Goal: Information Seeking & Learning: Understand process/instructions

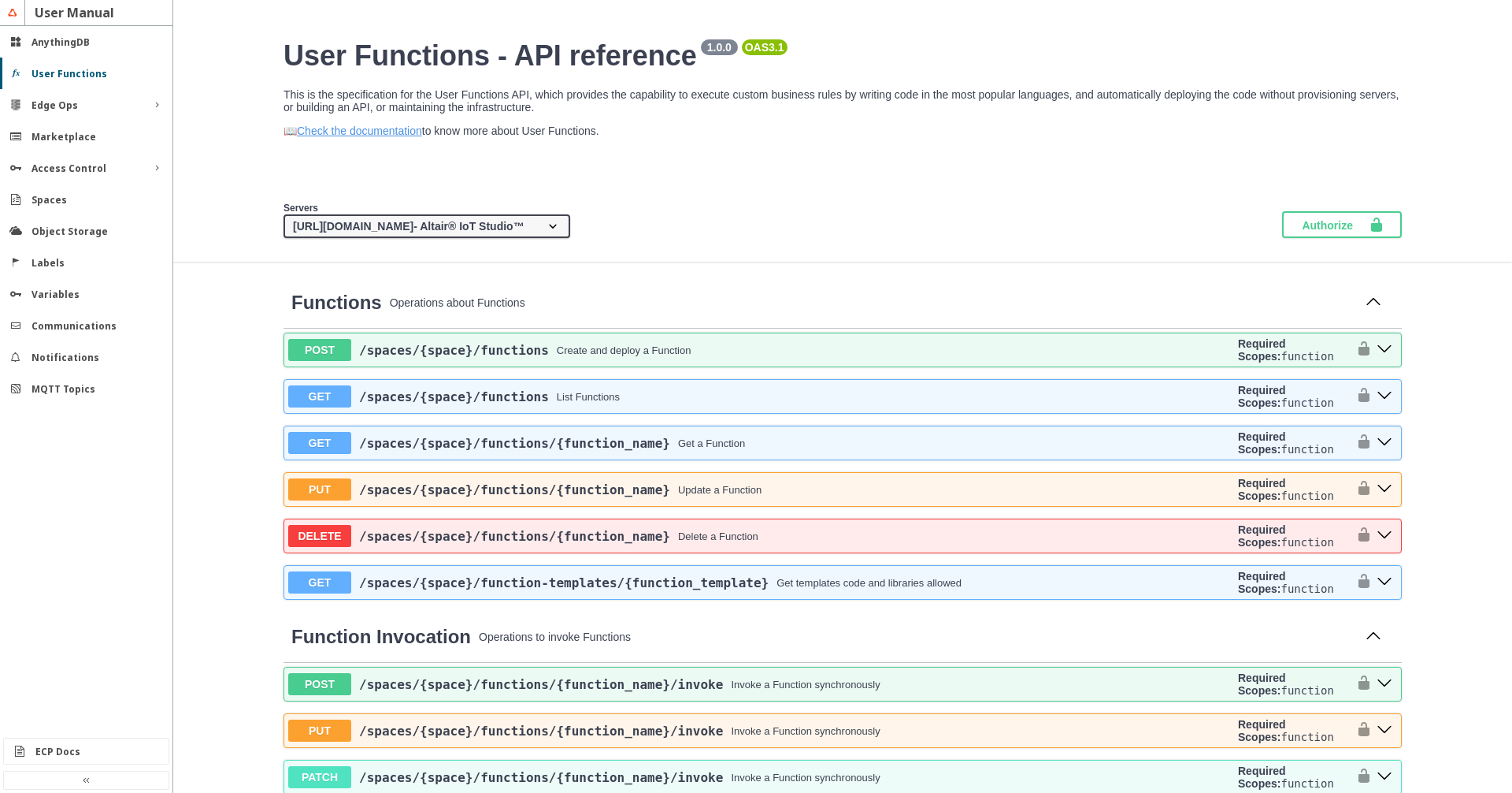
click at [813, 230] on section "Servers [URL][DOMAIN_NAME] - Altair® IoT Studio™ {protocol}://{address} - Custo…" at bounding box center [843, 220] width 1150 height 38
click at [870, 207] on div "Servers [URL][DOMAIN_NAME] - Altair® IoT Studio™ {protocol}://{address} - Custo…" at bounding box center [843, 220] width 1339 height 85
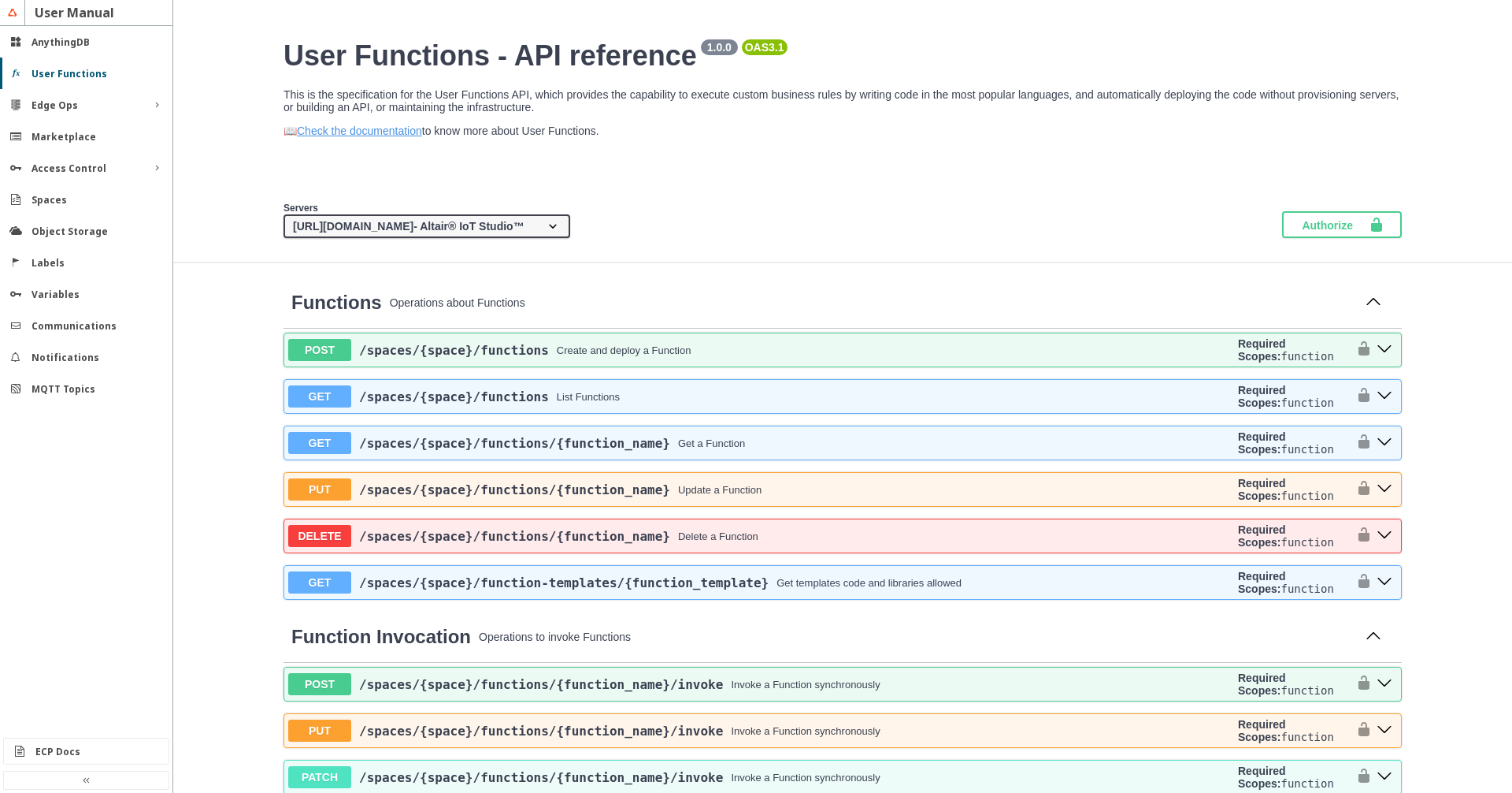
click at [870, 207] on div "Servers [URL][DOMAIN_NAME] - Altair® IoT Studio™ {protocol}://{address} - Custo…" at bounding box center [843, 220] width 1339 height 85
click at [0, 0] on slot "Object Storage" at bounding box center [0, 0] width 0 height 0
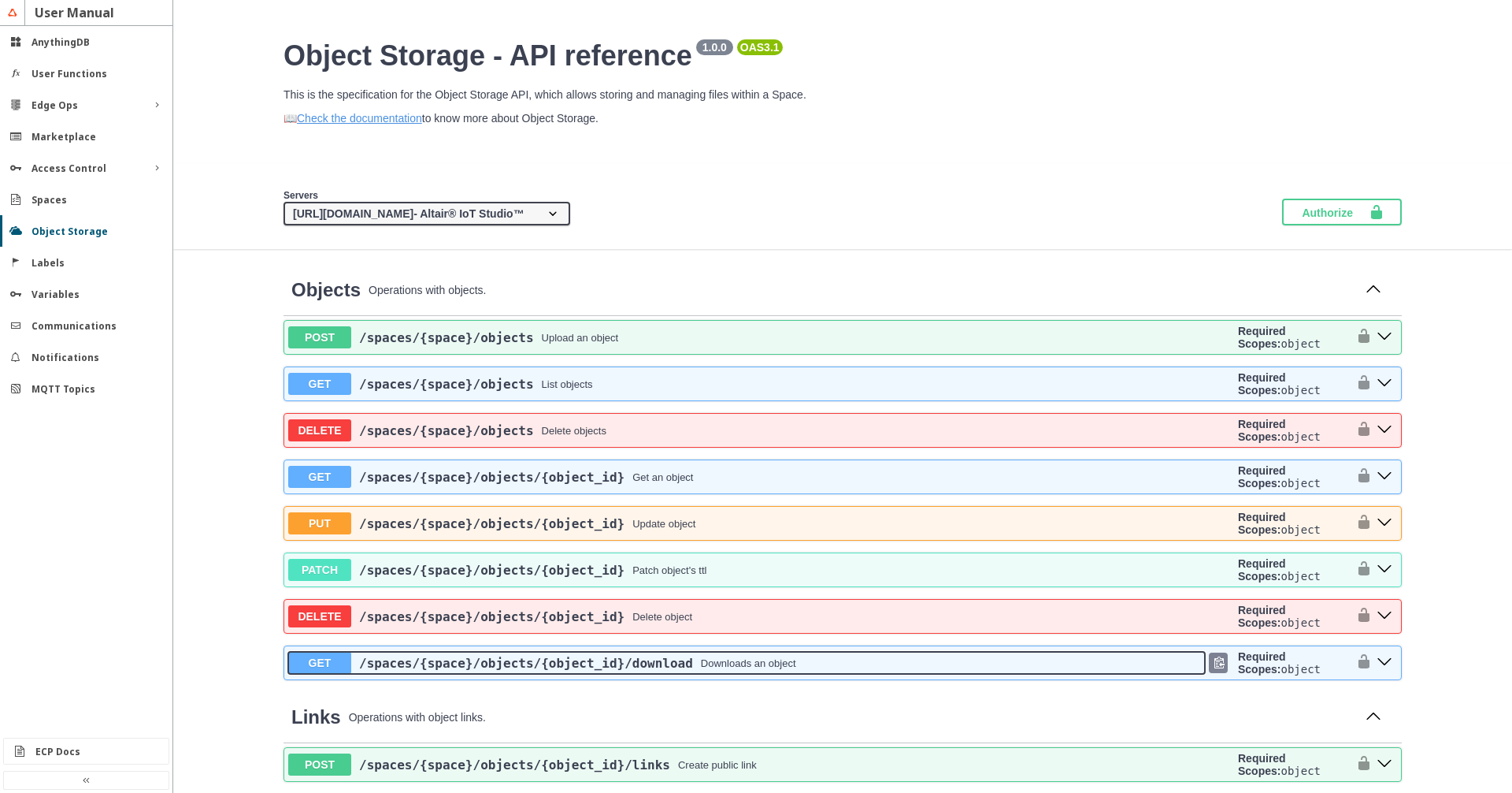
click at [822, 673] on button "GET /spaces /{space} /objects /{object_id} /download Downloads an object" at bounding box center [746, 662] width 917 height 22
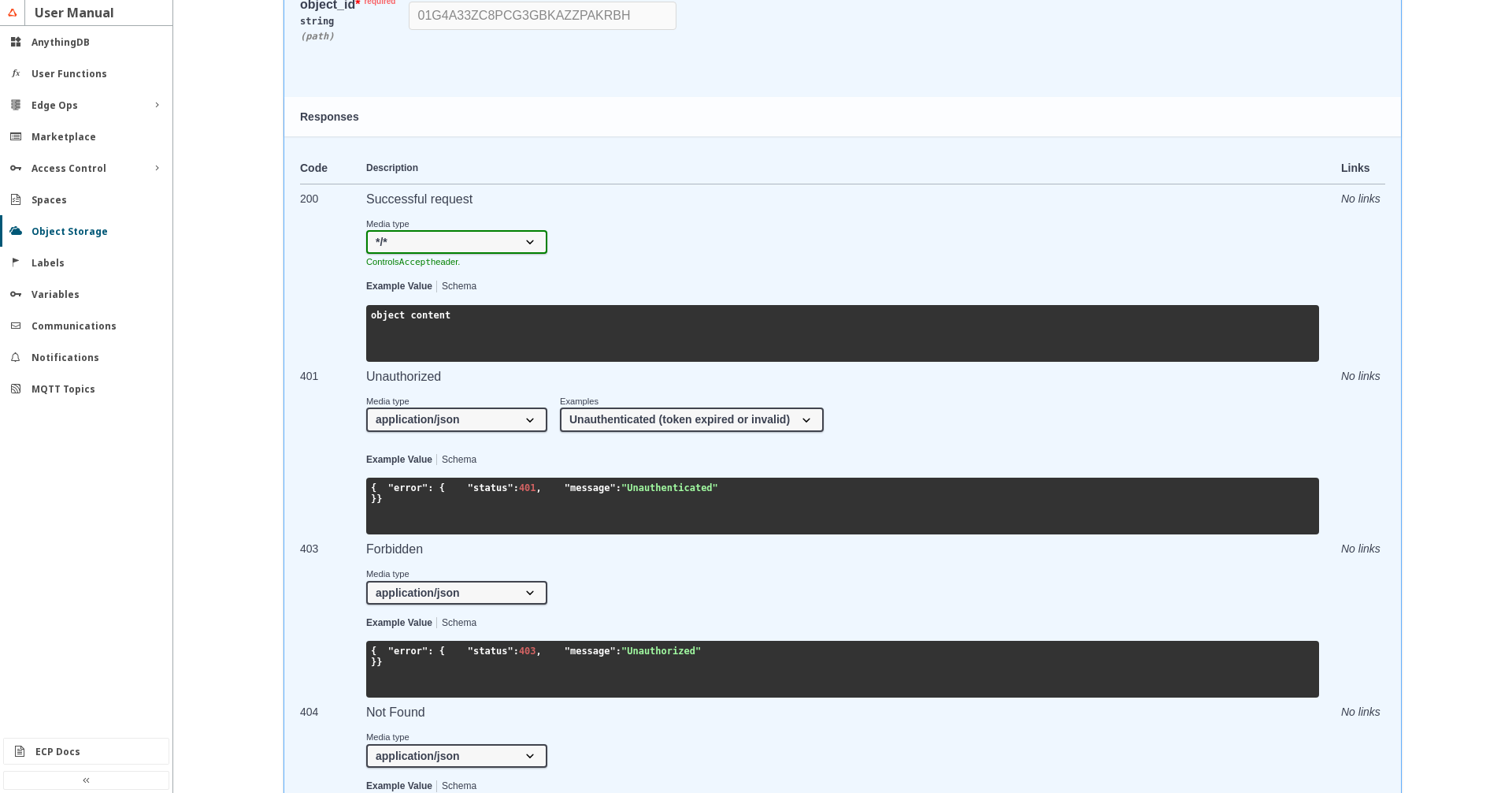
scroll to position [269, 0]
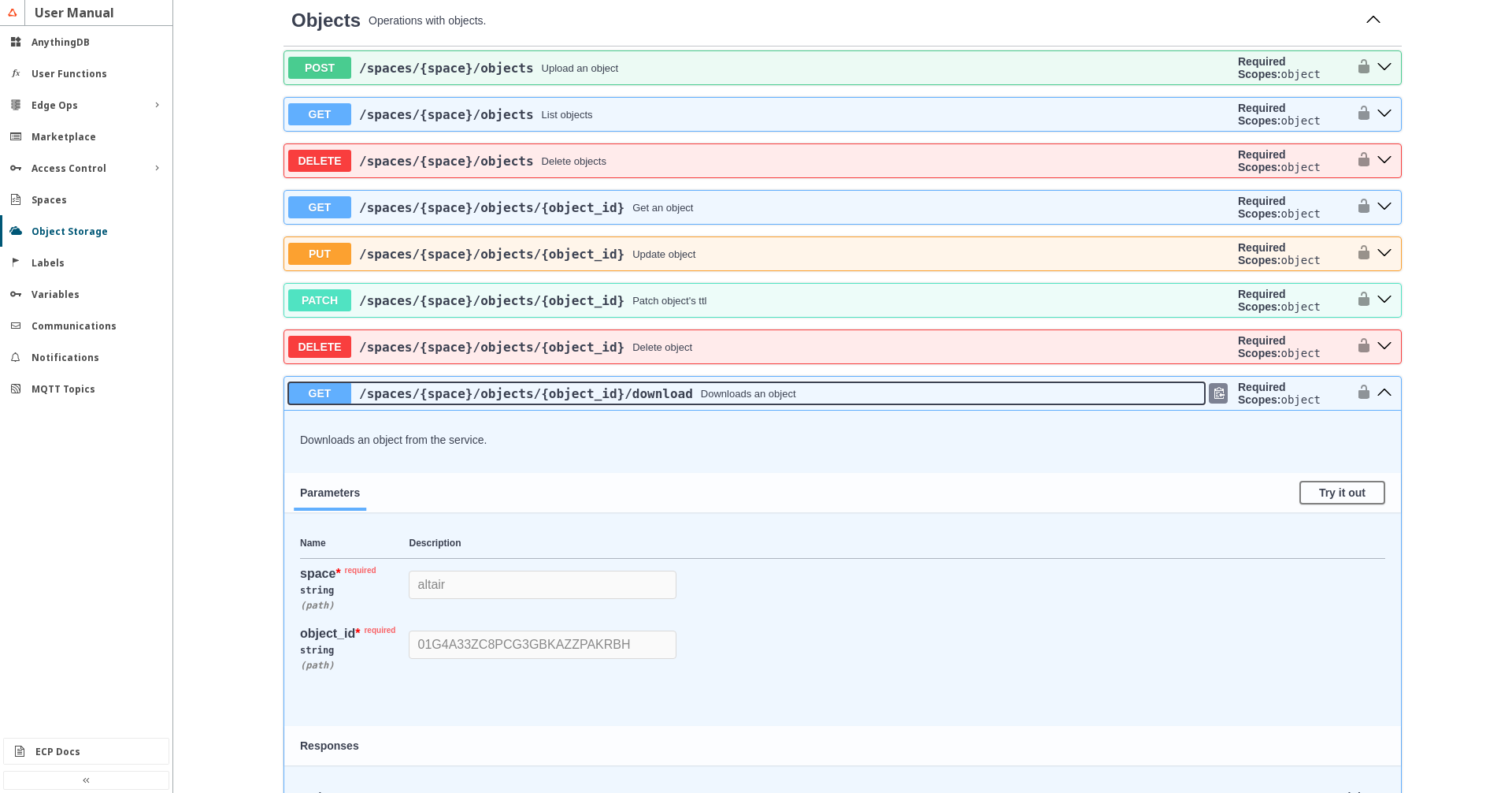
click at [896, 401] on div "/spaces /{space} /objects /{object_id} /download Downloads an object" at bounding box center [777, 393] width 854 height 15
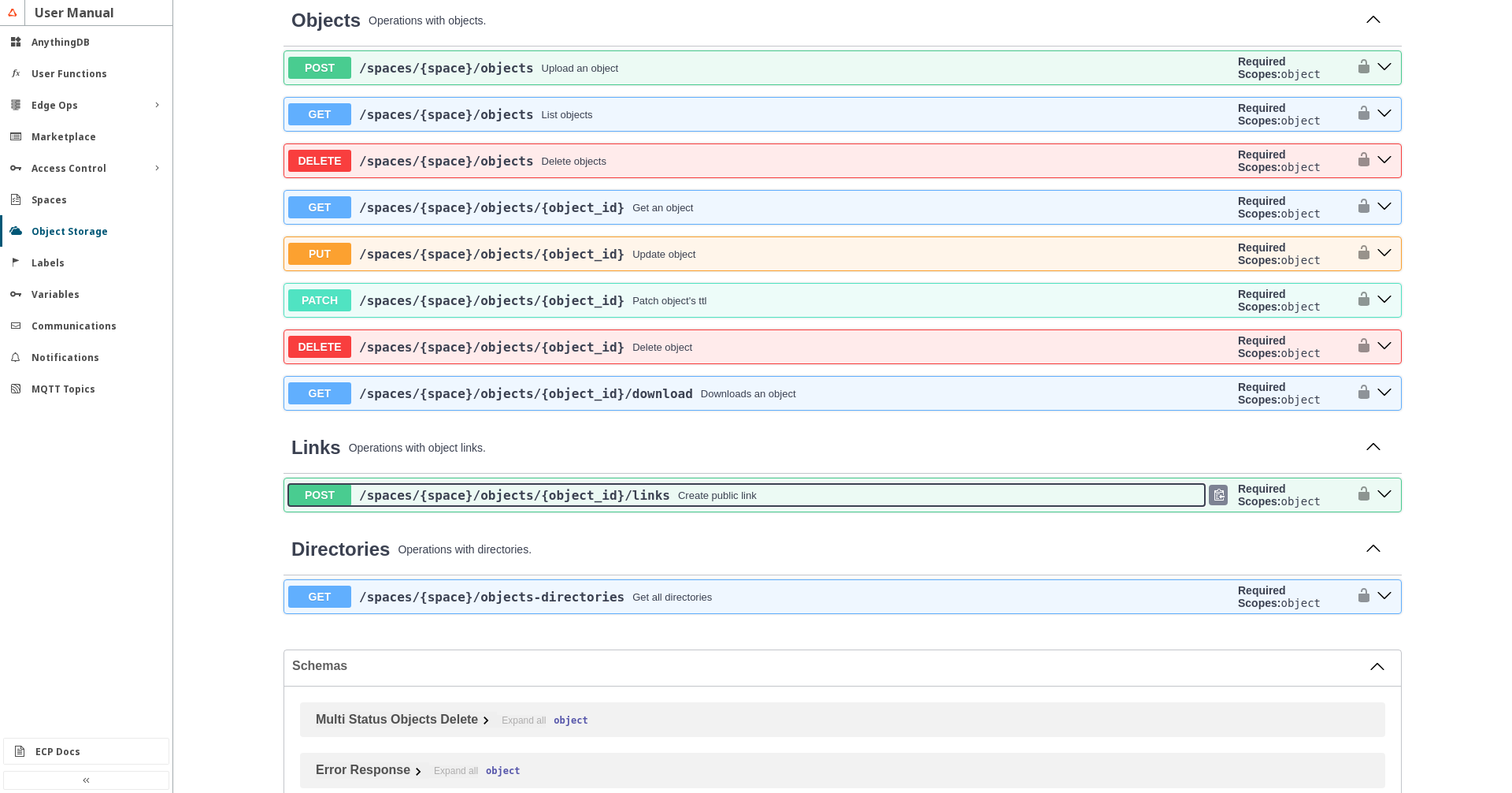
click at [796, 505] on button "POST /spaces /{space} /objects /{object_id} /links Create public link" at bounding box center [746, 494] width 917 height 22
click at [805, 503] on div "/spaces /{space} /objects /{object_id} /links Create public link" at bounding box center [777, 495] width 854 height 15
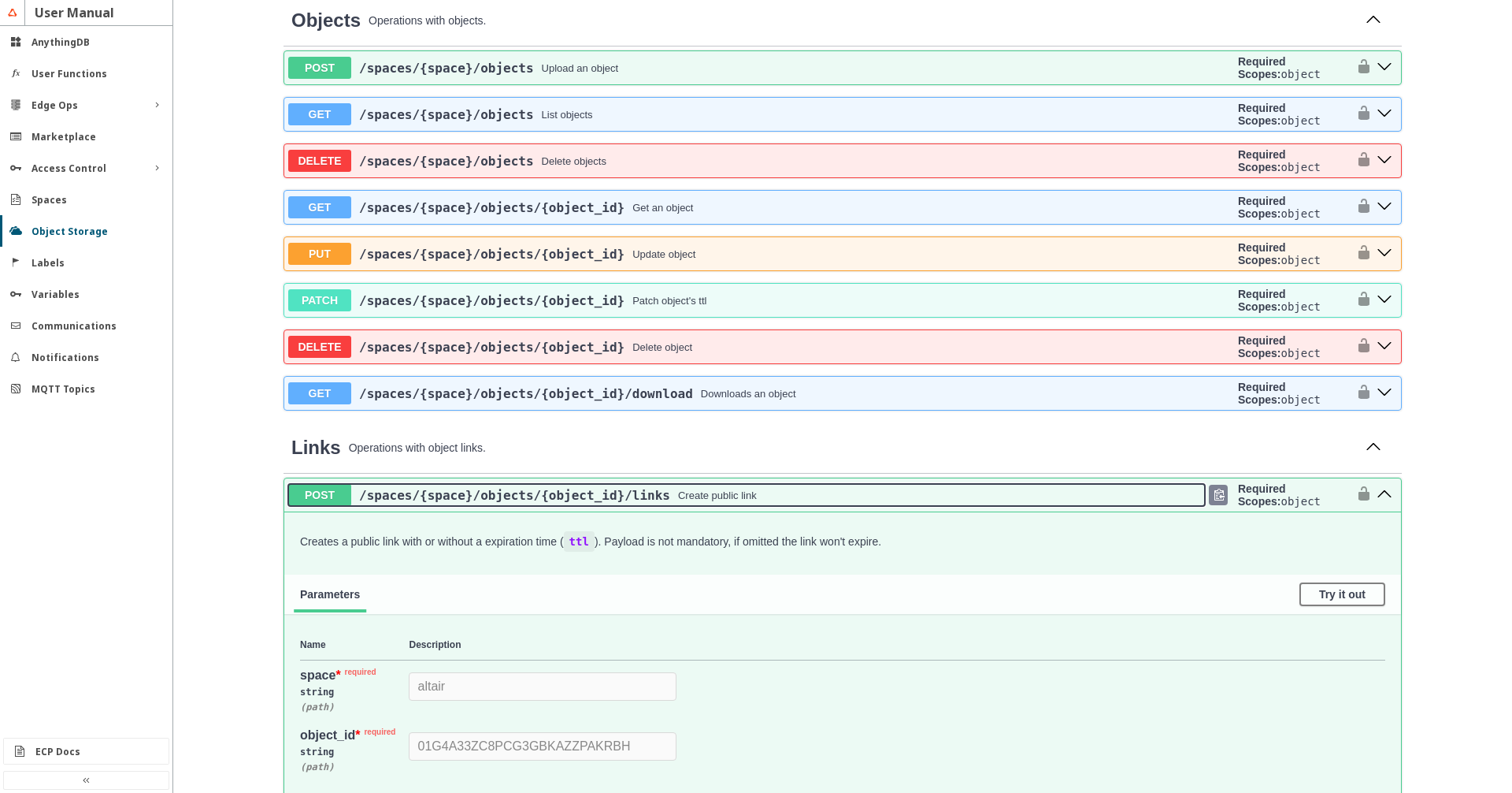
click at [806, 503] on div "/spaces /{space} /objects /{object_id} /links Create public link" at bounding box center [777, 495] width 854 height 15
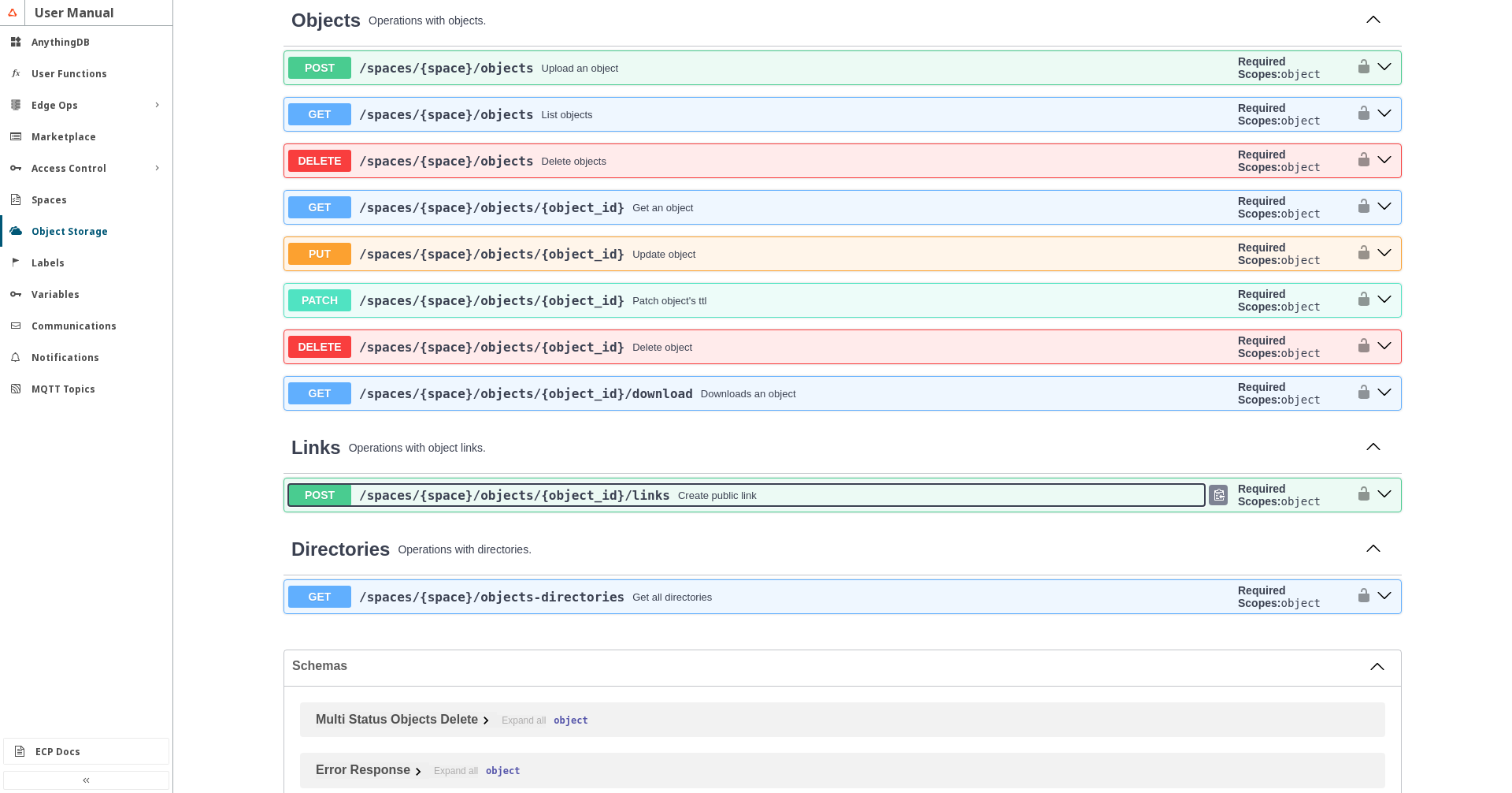
click at [790, 503] on div "/spaces /{space} /objects /{object_id} /links Create public link" at bounding box center [777, 495] width 854 height 15
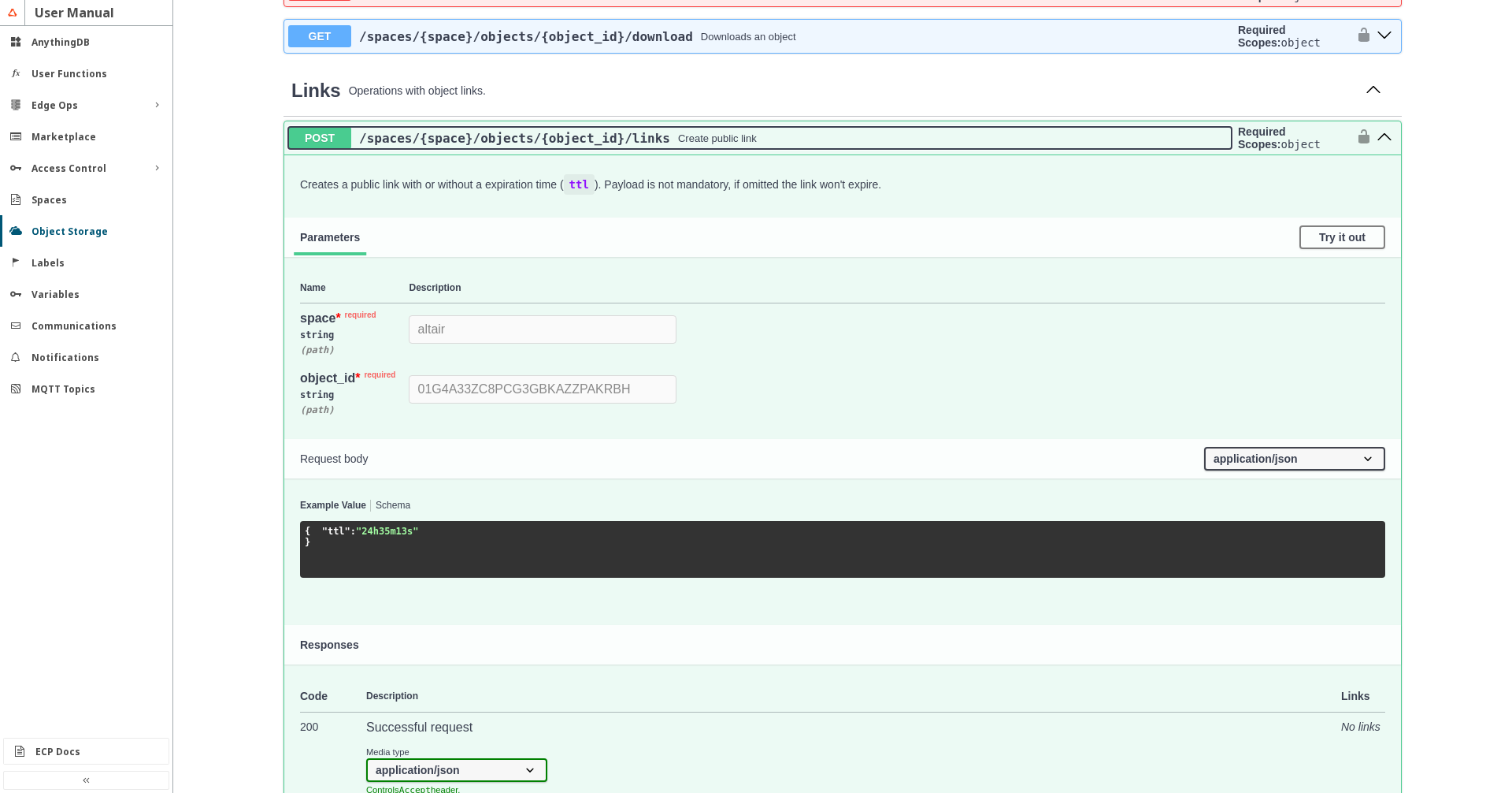
scroll to position [449, 0]
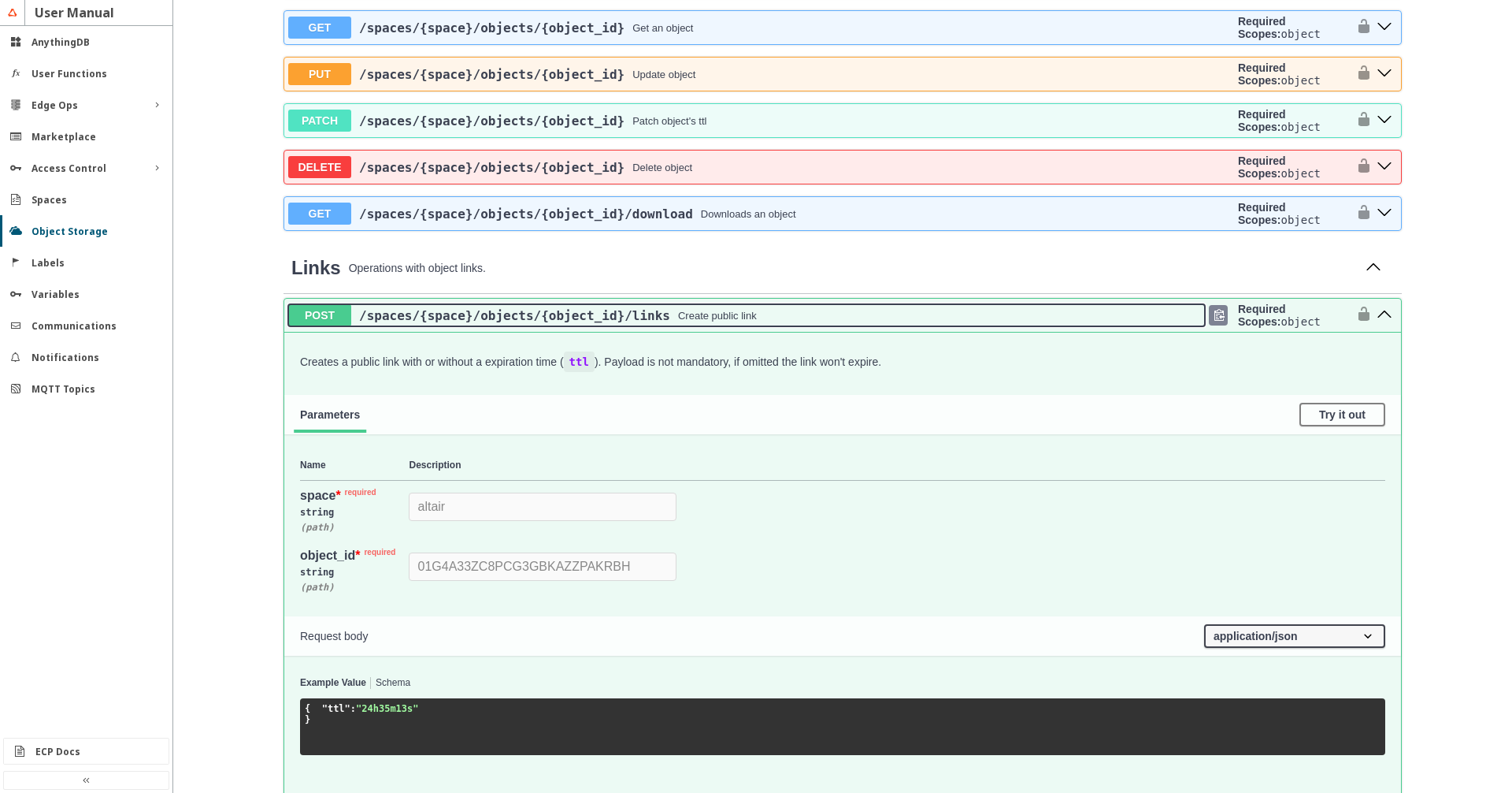
click at [911, 323] on div "/spaces /{space} /objects /{object_id} /links Create public link" at bounding box center [777, 316] width 854 height 15
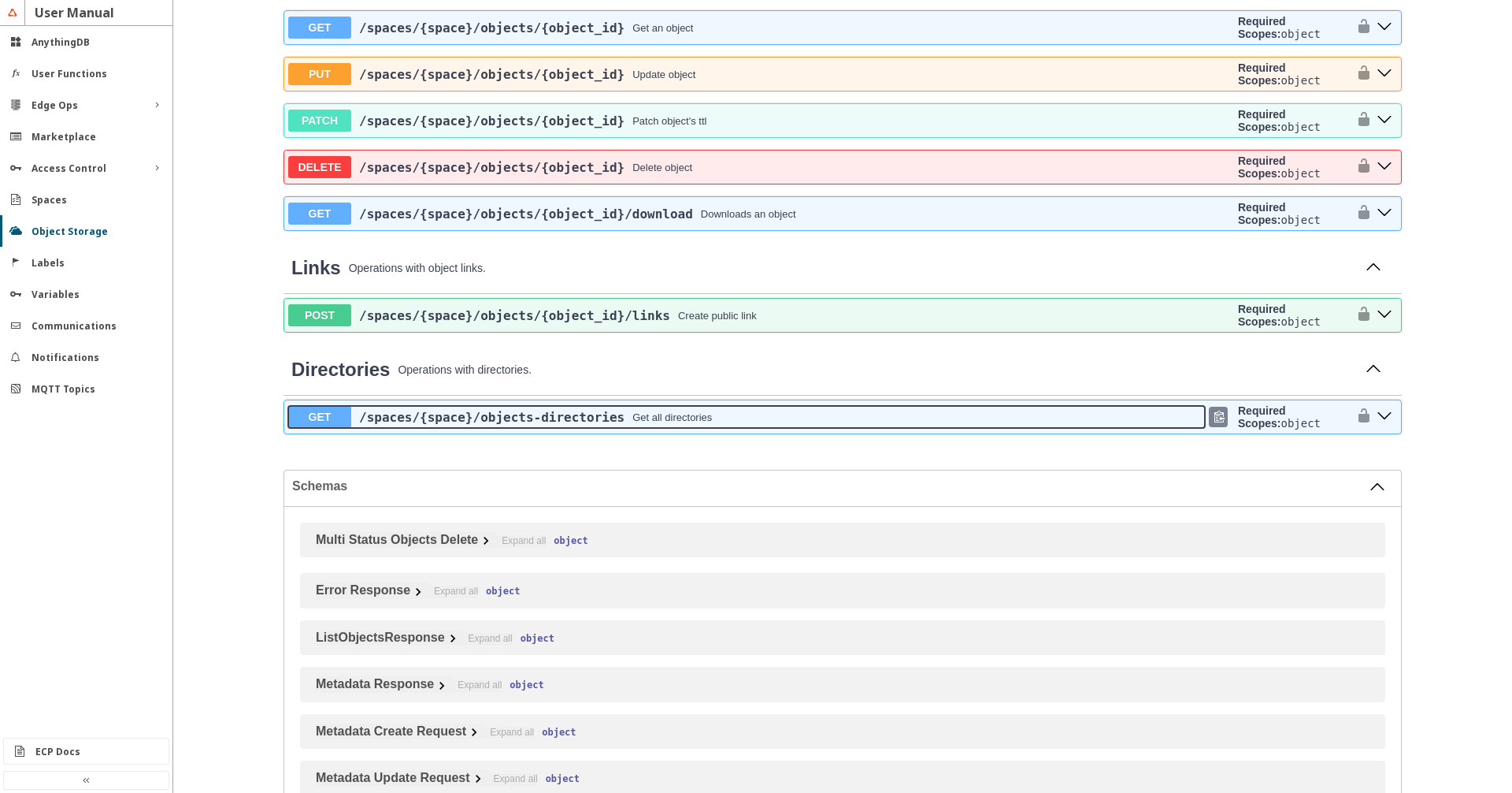
click at [836, 428] on button "GET /spaces /{space} /objects-directories Get all directories" at bounding box center [746, 416] width 917 height 22
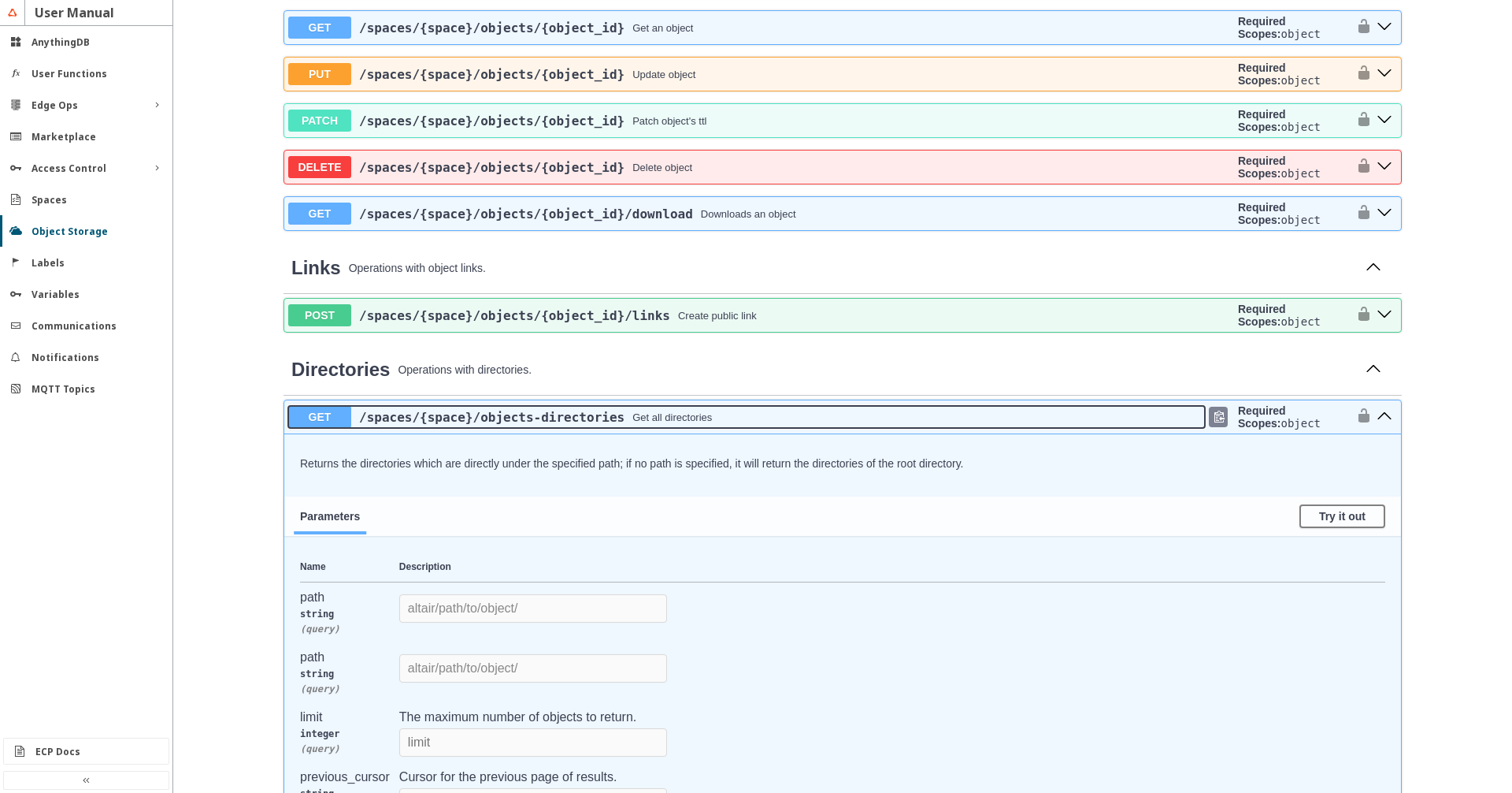
click at [836, 425] on div "/spaces /{space} /objects-directories Get all directories" at bounding box center [777, 417] width 854 height 15
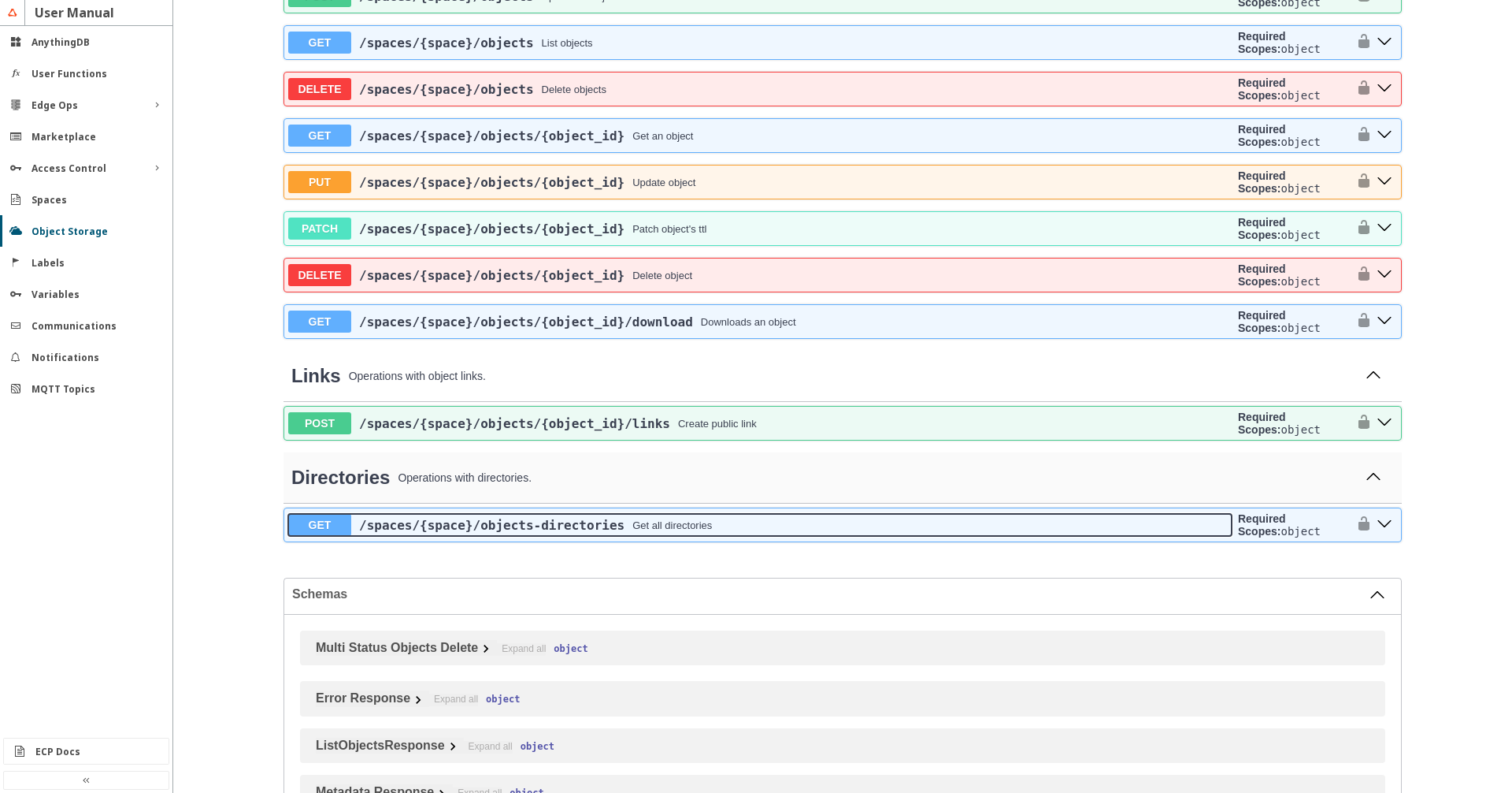
scroll to position [180, 0]
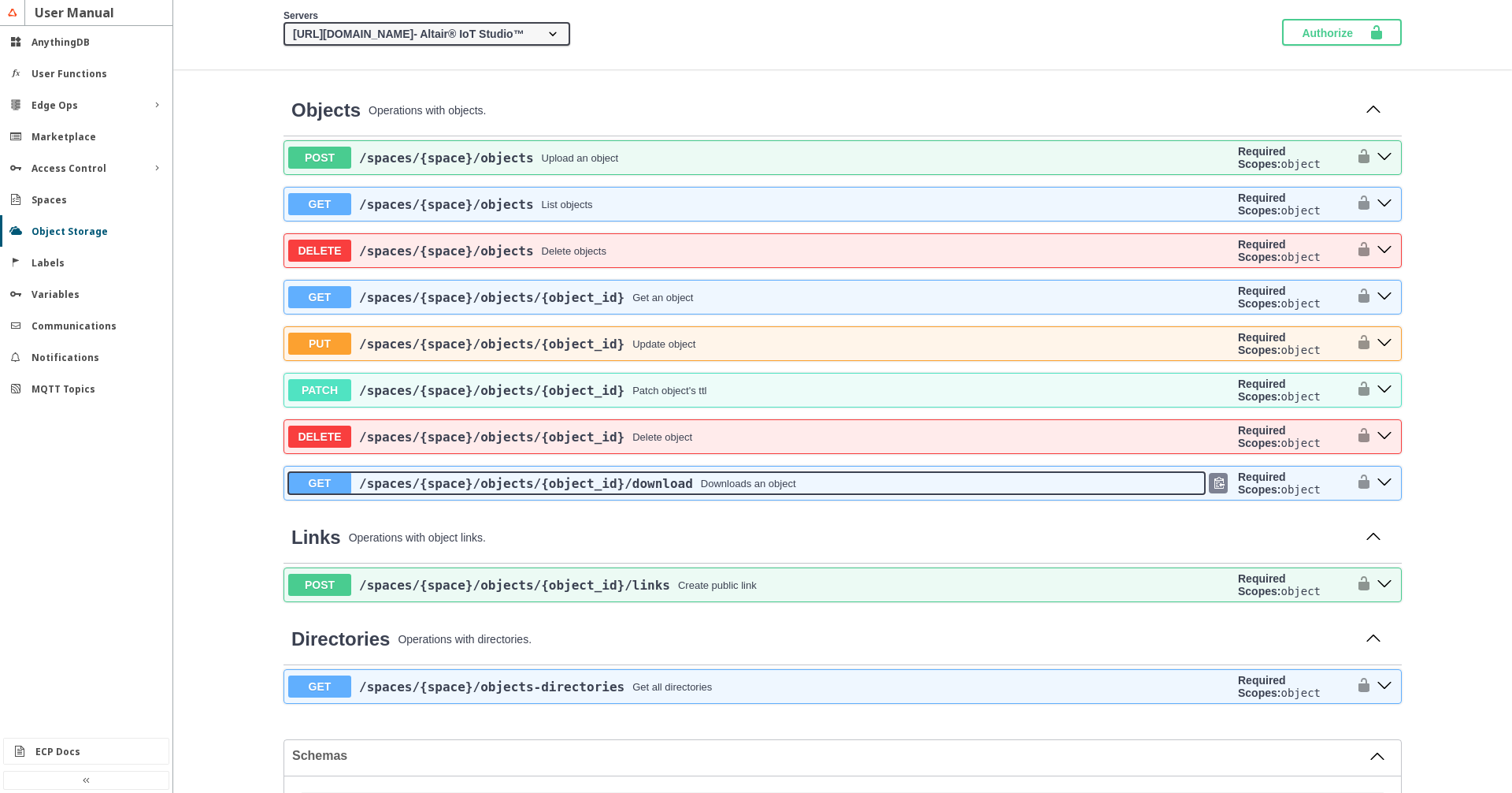
click at [843, 491] on div "/spaces /{space} /objects /{object_id} /download Downloads an object" at bounding box center [777, 483] width 854 height 15
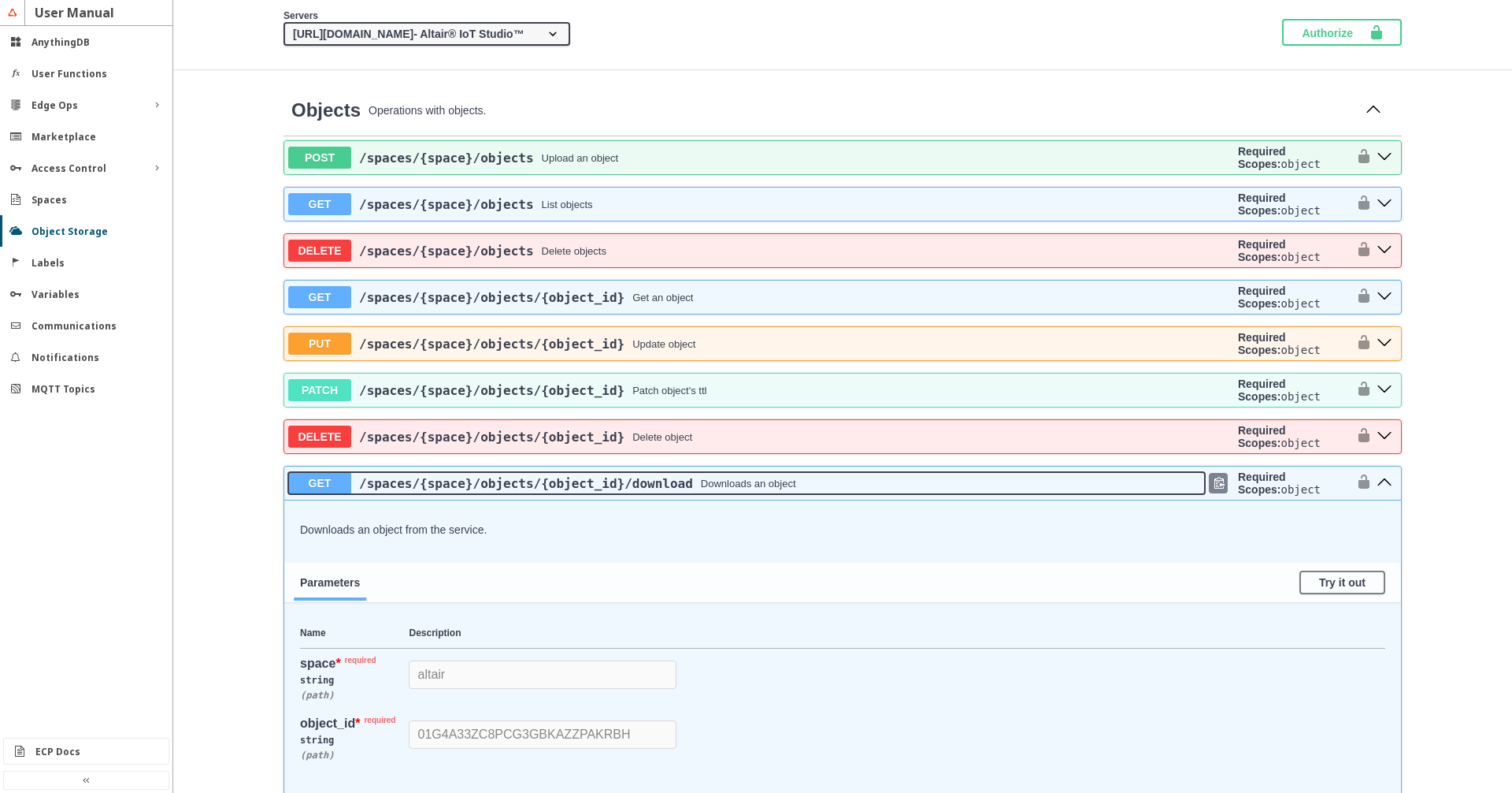
click at [843, 491] on div "/spaces /{space} /objects /{object_id} /download Downloads an object" at bounding box center [777, 483] width 854 height 15
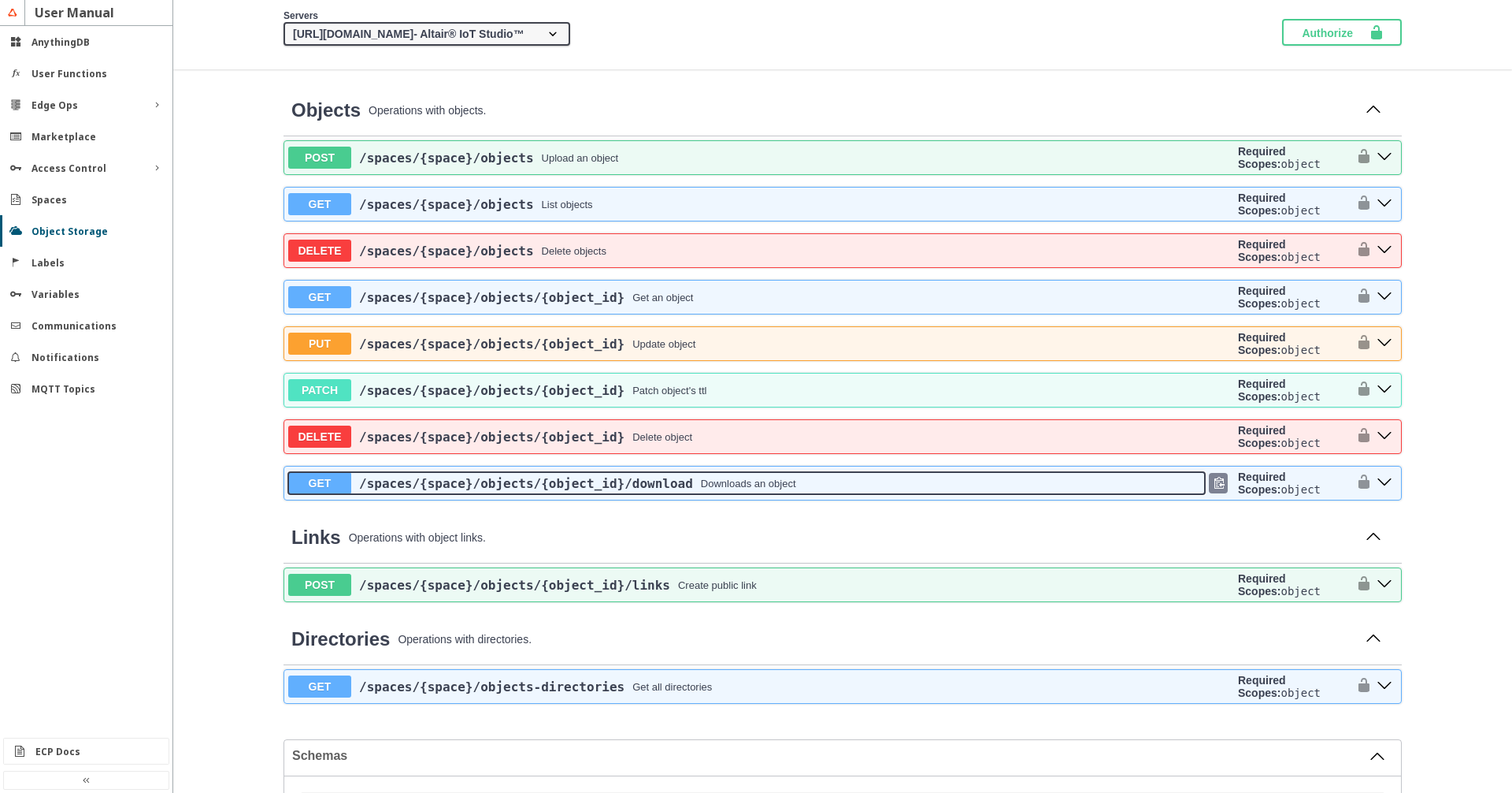
click at [843, 491] on div "/spaces /{space} /objects /{object_id} /download Downloads an object" at bounding box center [777, 483] width 854 height 15
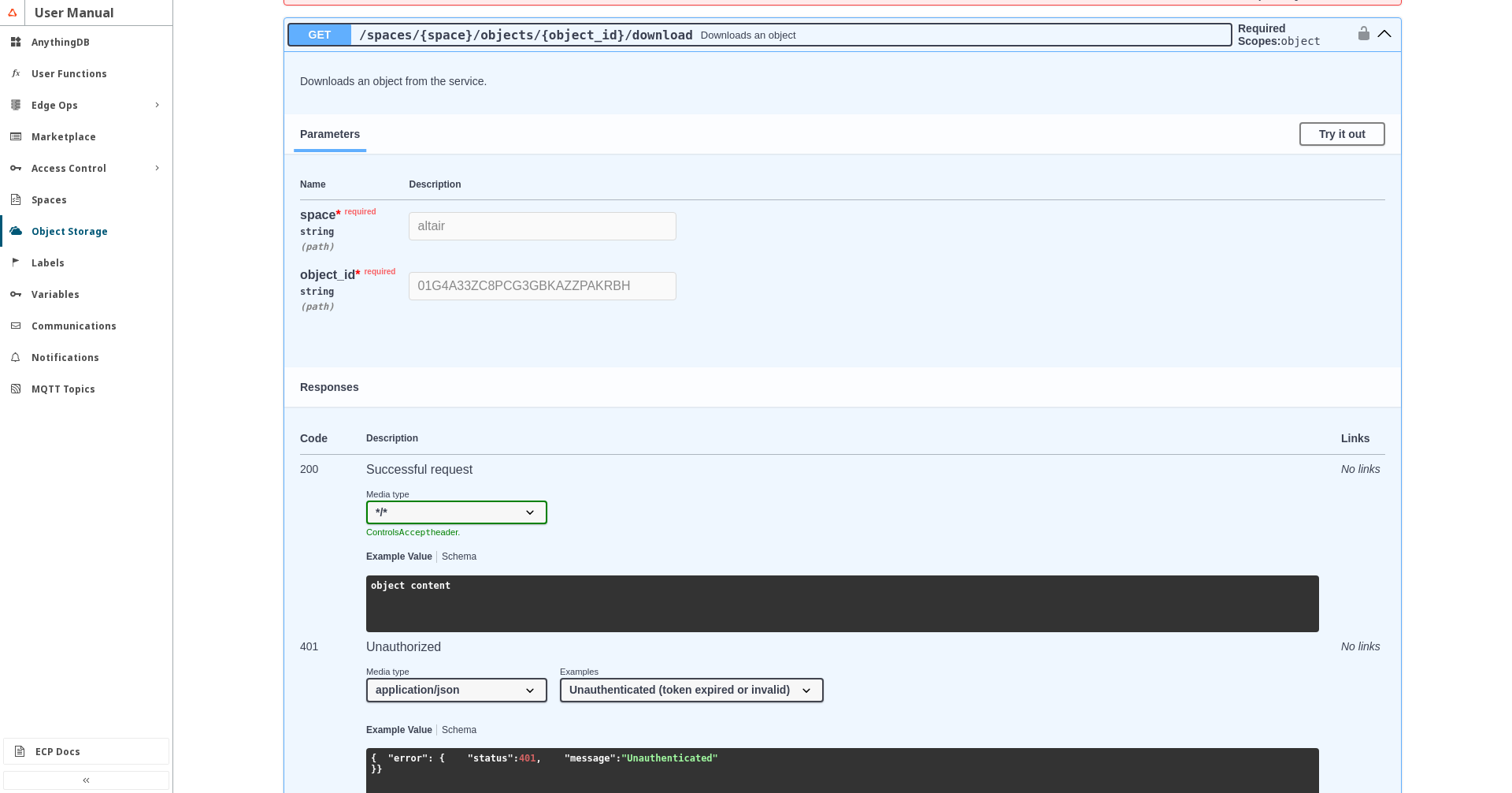
scroll to position [629, 0]
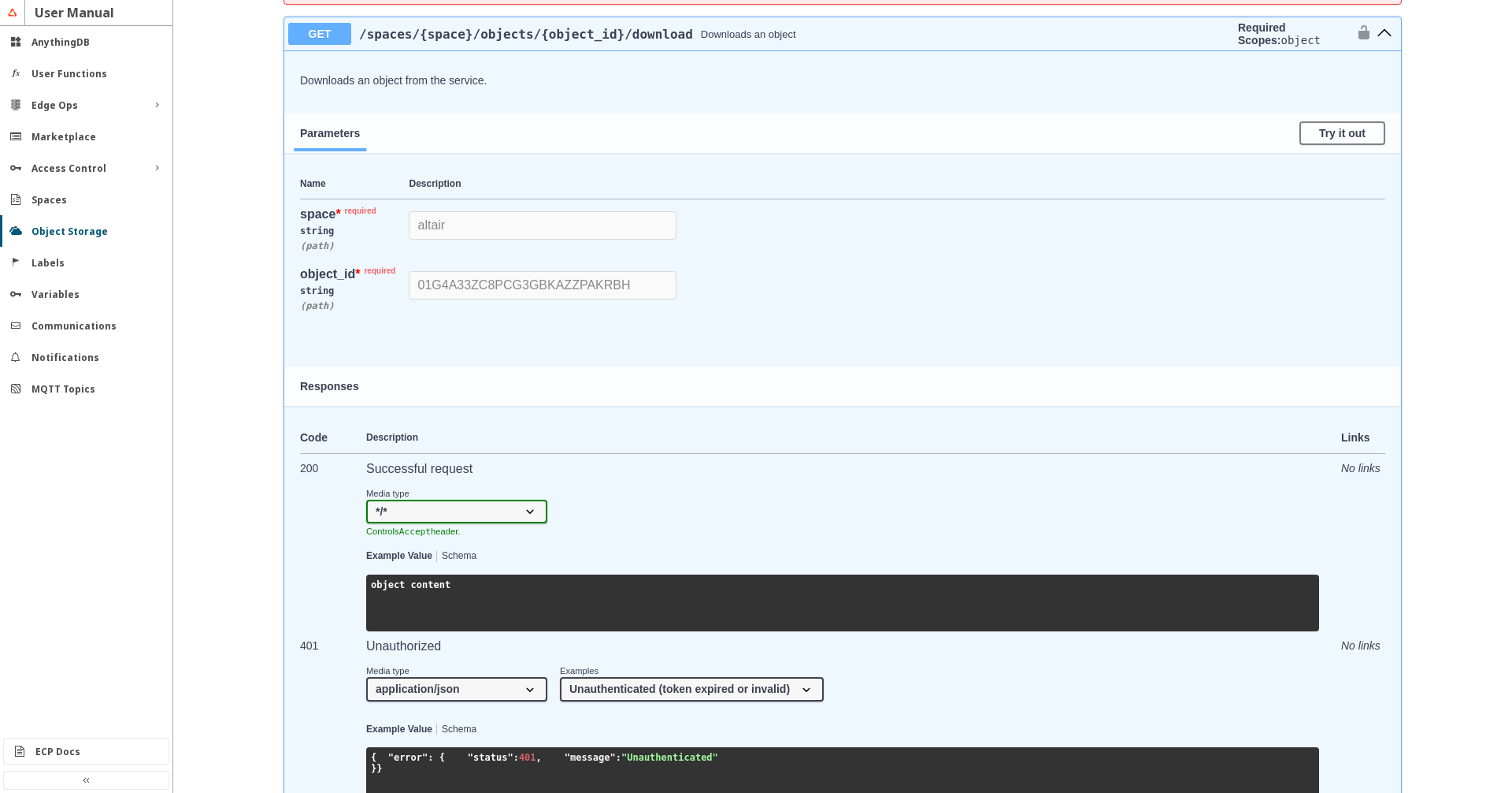
click at [366, 500] on select "*/*" at bounding box center [457, 512] width 181 height 24
click at [500, 524] on select "*/*" at bounding box center [457, 512] width 181 height 24
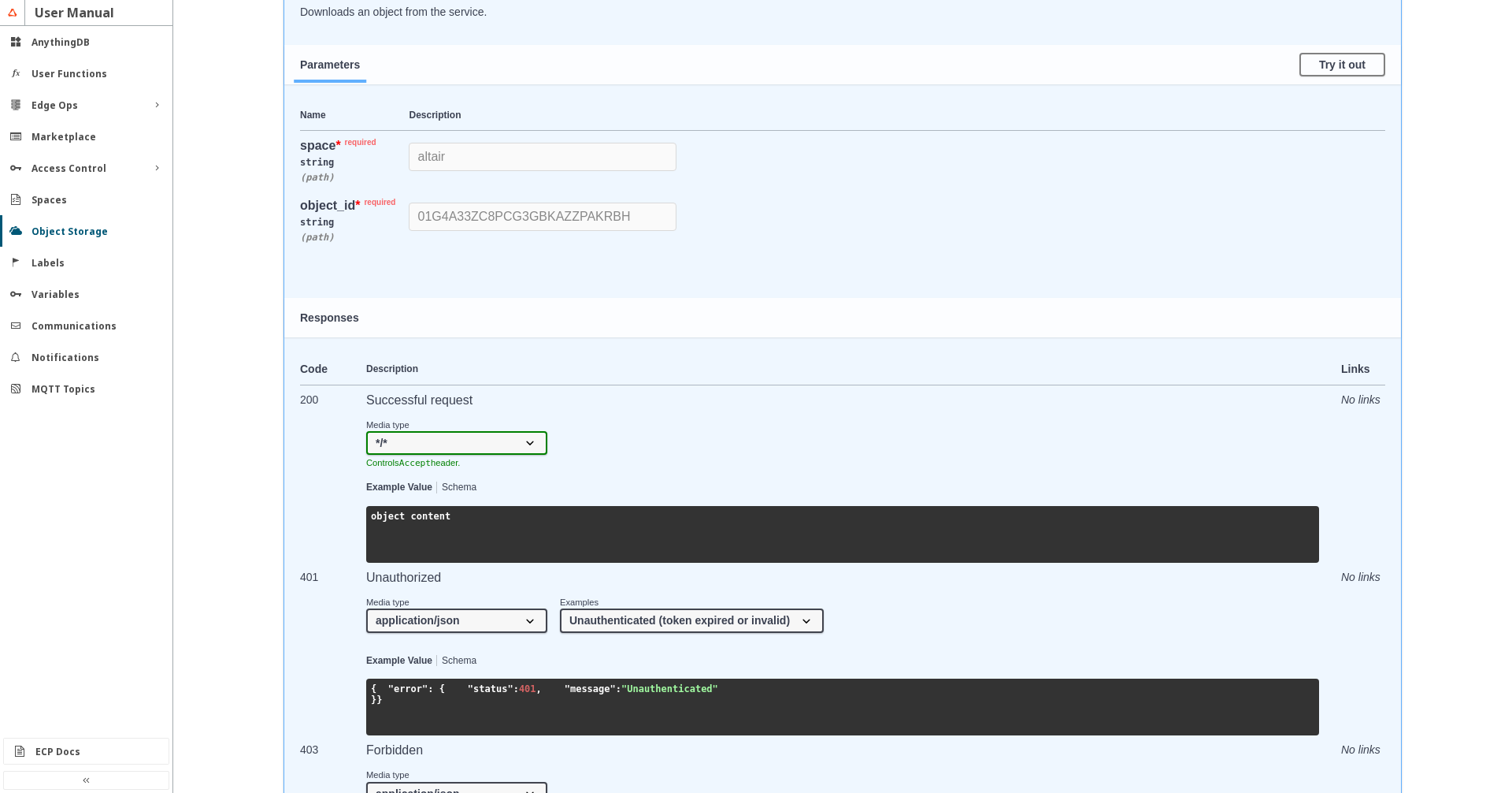
scroll to position [539, 0]
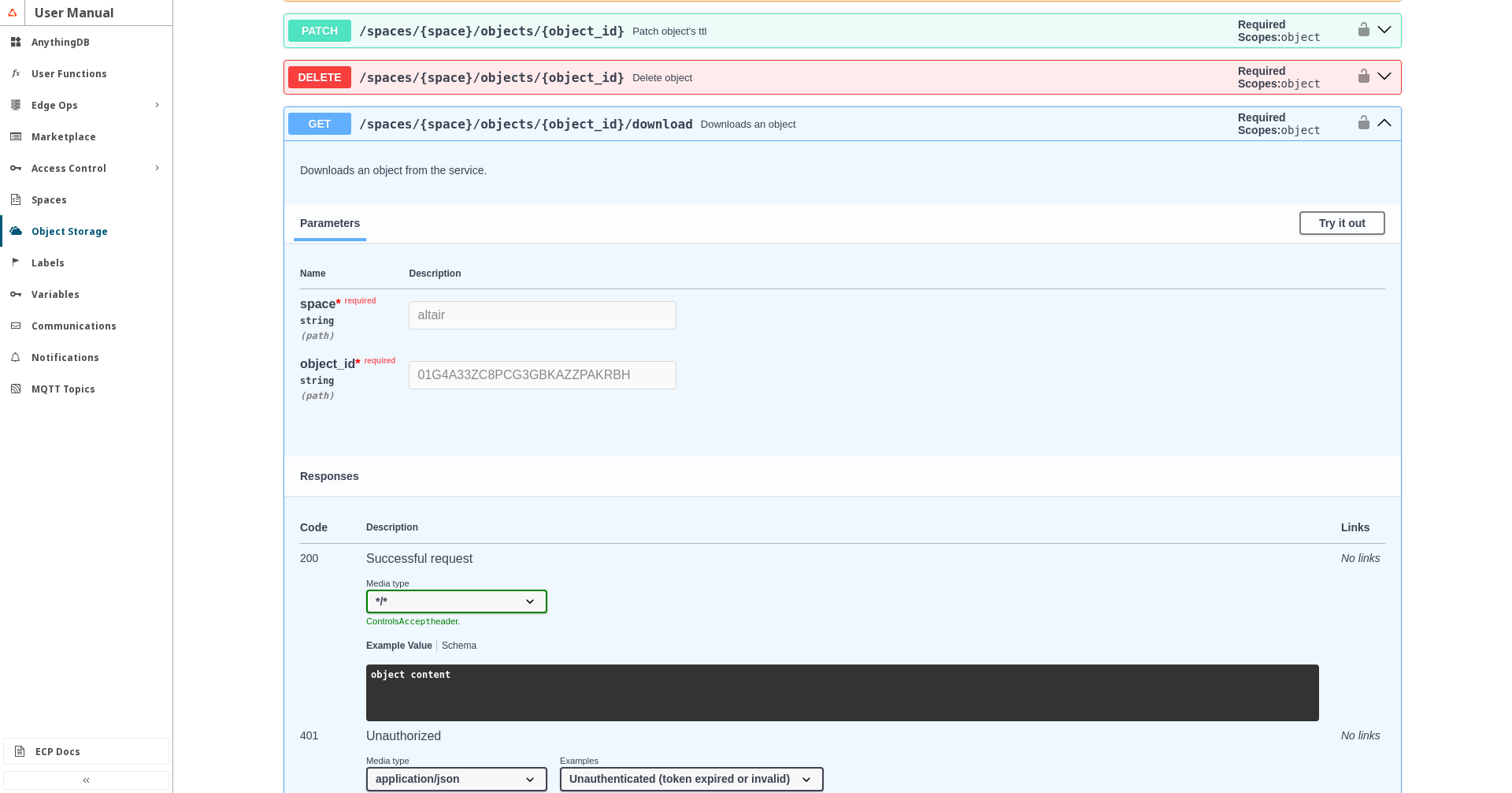
click at [366, 590] on select "*/*" at bounding box center [457, 602] width 181 height 24
click at [498, 613] on select "*/*" at bounding box center [457, 602] width 181 height 24
click at [366, 590] on select "*/*" at bounding box center [457, 602] width 181 height 24
click at [494, 613] on select "*/*" at bounding box center [457, 602] width 181 height 24
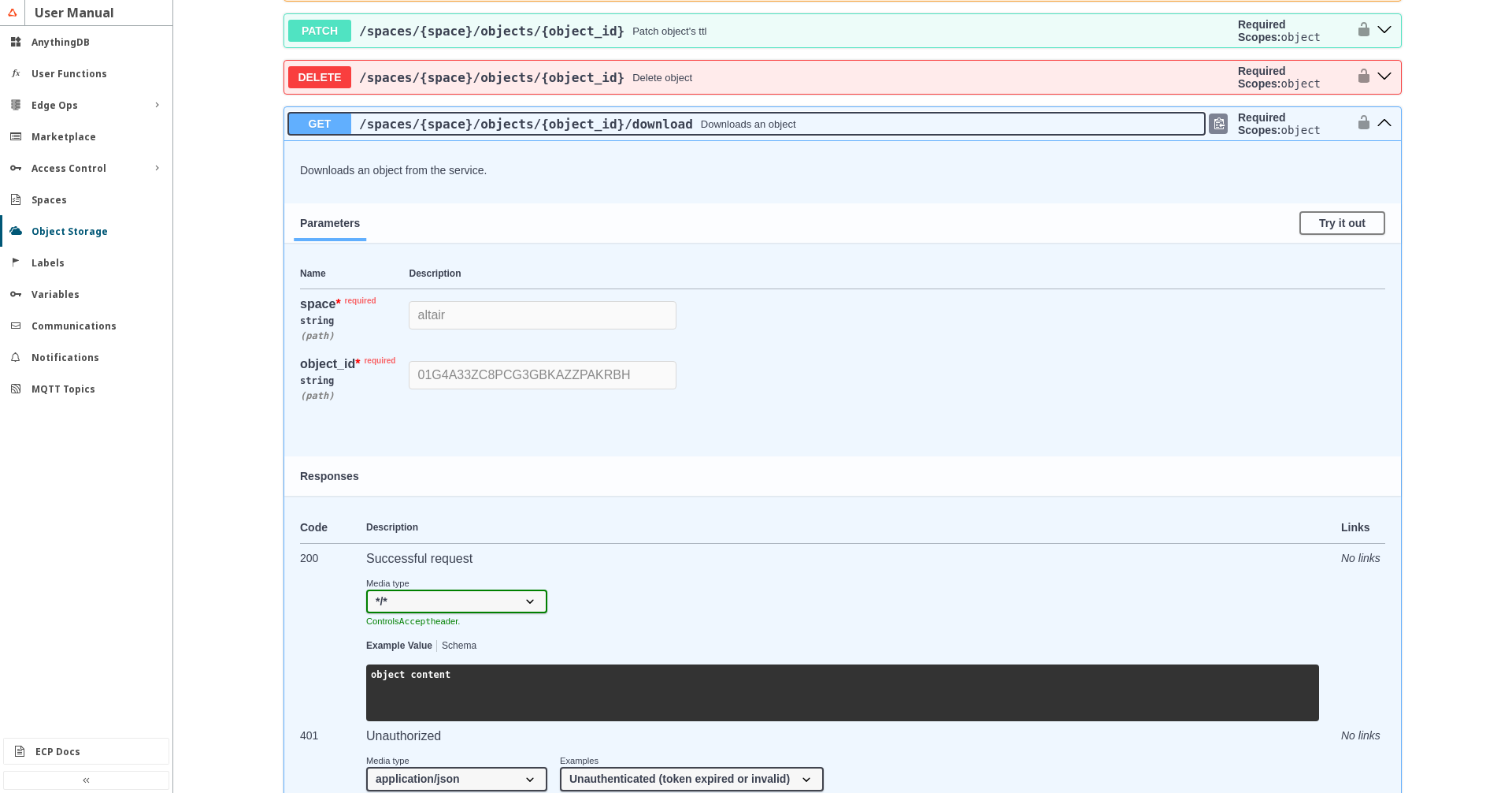
click at [817, 132] on div "/spaces /{space} /objects /{object_id} /download Downloads an object" at bounding box center [777, 124] width 854 height 15
click at [845, 132] on div "/spaces /{space} /objects /{object_id} /download Downloads an object" at bounding box center [777, 124] width 854 height 15
